Goal: Use online tool/utility: Utilize a website feature to perform a specific function

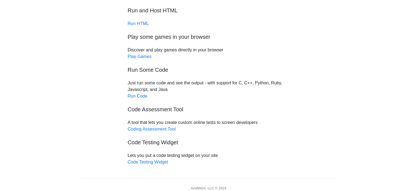
scroll to position [27, 0]
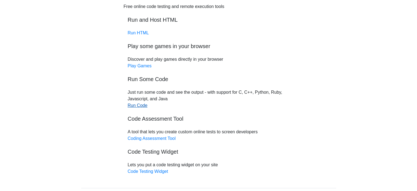
click at [137, 107] on link "Run Code" at bounding box center [138, 105] width 20 height 5
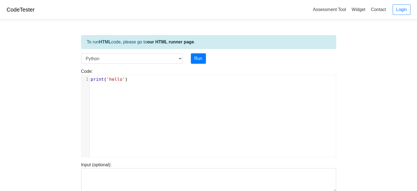
type textarea "​"
paste textarea
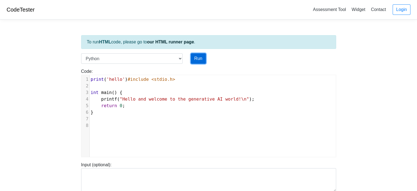
click at [199, 54] on button "Run" at bounding box center [198, 58] width 15 height 10
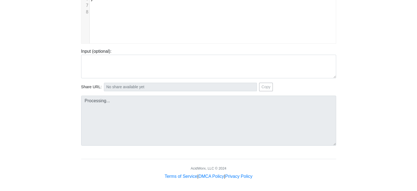
scroll to position [114, 0]
type input "https://codetester.io/runner?s=v2lPn6oYzn"
type textarea "Submission status: Runtime Error (NZEC) Stderr: File "script.py", line 3 int ma…"
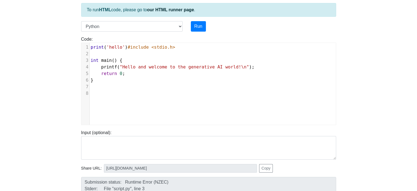
scroll to position [2, 0]
click at [145, 87] on pre "​" at bounding box center [215, 86] width 250 height 7
click at [194, 22] on button "Run" at bounding box center [198, 26] width 15 height 10
type input "https://codetester.io/runner?s=dYWNGyL3l5"
type textarea "Submission status: Runtime Error (NZEC) Stderr: File "script.py", line 3 int ma…"
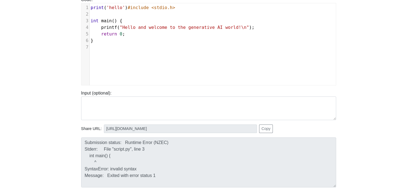
scroll to position [32, 0]
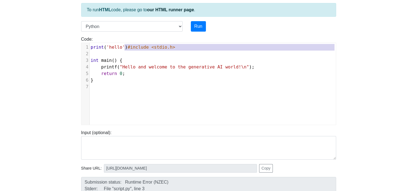
type textarea "print('hello')"
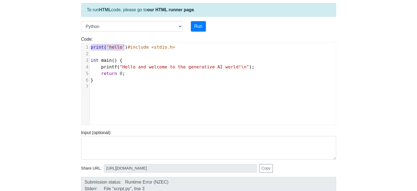
drag, startPoint x: 124, startPoint y: 46, endPoint x: 91, endPoint y: 46, distance: 33.5
click at [91, 46] on span "print ( 'hello' ) #include <stdio.h>" at bounding box center [133, 46] width 84 height 5
click at [202, 25] on button "Run" at bounding box center [198, 26] width 15 height 10
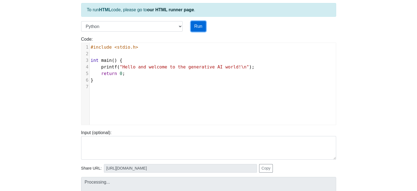
type input "https://codetester.io/runner?s=j2XjVMPaXy"
type textarea "Submission status: Runtime Error (NZEC) Stderr: File "script.py", line 3 int ma…"
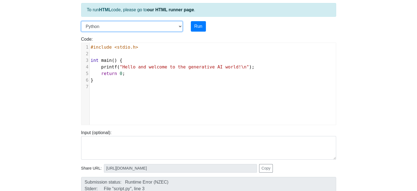
click at [143, 25] on select "C C++ Go Java Javascript Python Ruby" at bounding box center [131, 26] width 101 height 10
select select "c"
click at [81, 21] on select "C C++ Go Java Javascript Python Ruby" at bounding box center [131, 26] width 101 height 10
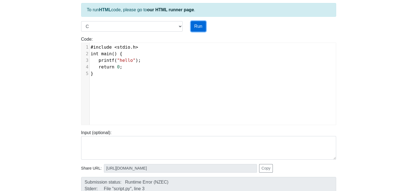
click at [196, 26] on button "Run" at bounding box center [198, 26] width 15 height 10
type input "https://codetester.io/runner?s=aPz2e3jmXj"
type textarea "Stdout: hello"
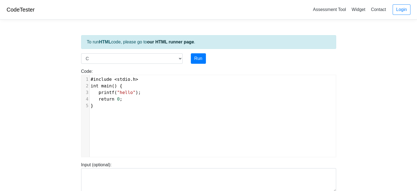
scroll to position [2, 0]
type textarea "int main() { printf("hello"); return 0; }"
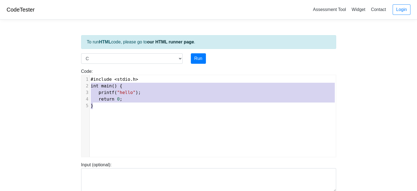
drag, startPoint x: 91, startPoint y: 89, endPoint x: 72, endPoint y: 83, distance: 19.9
click at [72, 83] on body "CodeTester Assessment Tool Widget Contact Login To run HTML code, please go to …" at bounding box center [208, 146] width 417 height 292
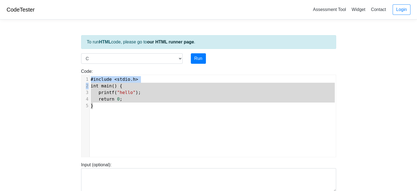
click at [73, 82] on body "CodeTester Assessment Tool Widget Contact Login To run HTML code, please go to …" at bounding box center [208, 146] width 417 height 292
click at [113, 39] on div "To run HTML code, please go to our HTML runner page ." at bounding box center [208, 42] width 255 height 14
click at [175, 42] on link "our HTML runner page" at bounding box center [170, 41] width 47 height 5
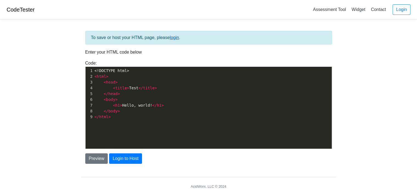
drag, startPoint x: 150, startPoint y: 34, endPoint x: 171, endPoint y: 36, distance: 20.9
click at [151, 34] on div "To save or host your HTML page, please login ." at bounding box center [208, 38] width 247 height 14
click at [175, 37] on link "login" at bounding box center [174, 37] width 9 height 5
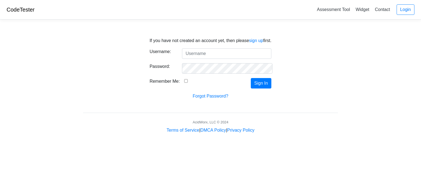
click at [8, 12] on link "CodeTester" at bounding box center [21, 10] width 28 height 6
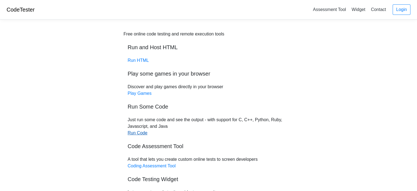
click at [143, 135] on link "Run Code" at bounding box center [138, 132] width 20 height 5
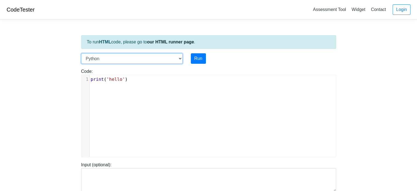
click at [109, 61] on select "C C++ Go Java Javascript Python Ruby" at bounding box center [131, 58] width 101 height 10
select select "javascript"
click at [81, 53] on select "C C++ Go Java Javascript Python Ruby" at bounding box center [131, 58] width 101 height 10
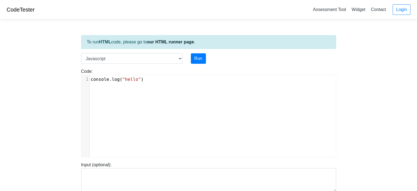
scroll to position [2, 0]
click at [155, 81] on pre "console . log ( "hello" )" at bounding box center [215, 79] width 250 height 7
type textarea "console.log("hello")"
drag, startPoint x: 155, startPoint y: 80, endPoint x: 41, endPoint y: 73, distance: 114.8
click at [41, 73] on body "CodeTester Assessment Tool Widget Contact Login To run HTML code, please go to …" at bounding box center [208, 146] width 417 height 292
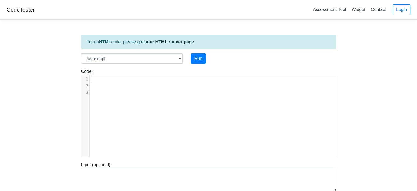
type textarea "​"
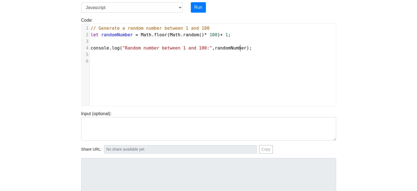
scroll to position [5, 0]
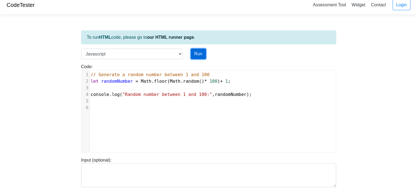
click at [205, 50] on button "Run" at bounding box center [198, 54] width 15 height 10
type input "https://codetester.io/runner?s=64zo8rB7Wb"
type textarea "Stdout: Random number between 1 and 100: 55"
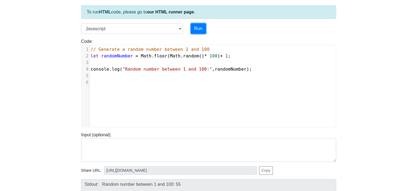
scroll to position [87, 0]
